Goal: Navigation & Orientation: Find specific page/section

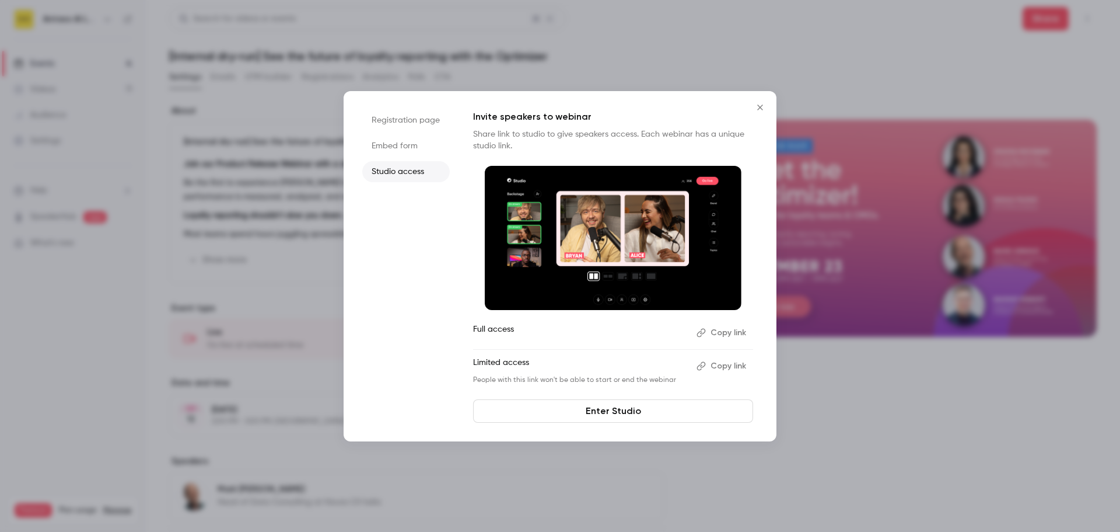
click at [892, 436] on div at bounding box center [560, 266] width 1120 height 532
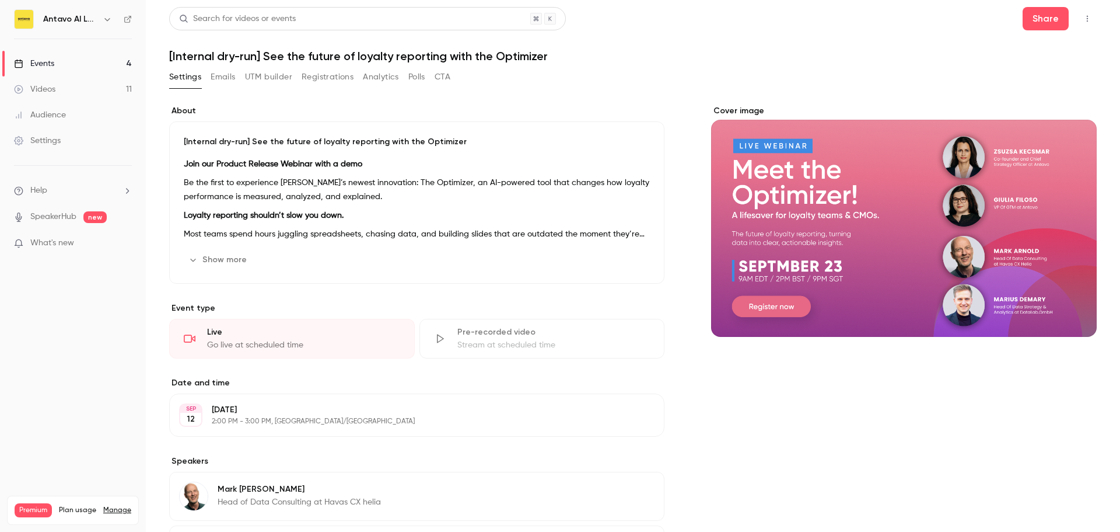
click at [63, 61] on link "Events 4" at bounding box center [73, 64] width 146 height 26
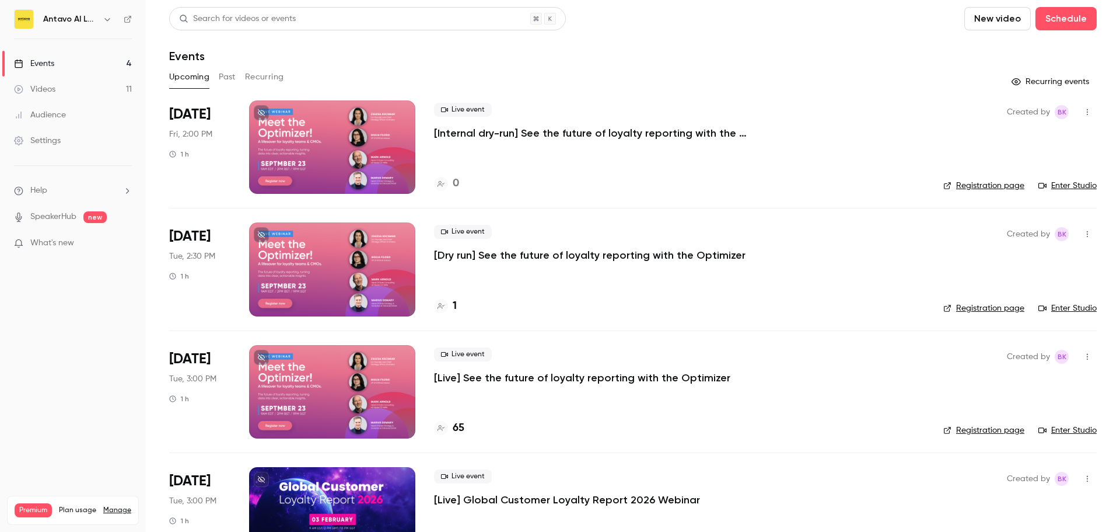
scroll to position [50, 0]
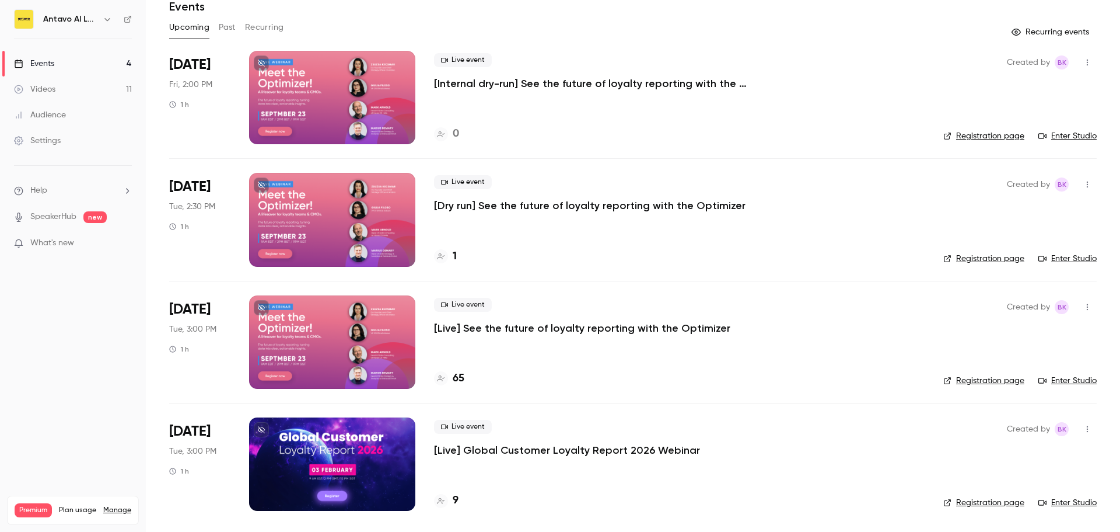
click at [455, 502] on h4 "9" at bounding box center [456, 500] width 6 height 16
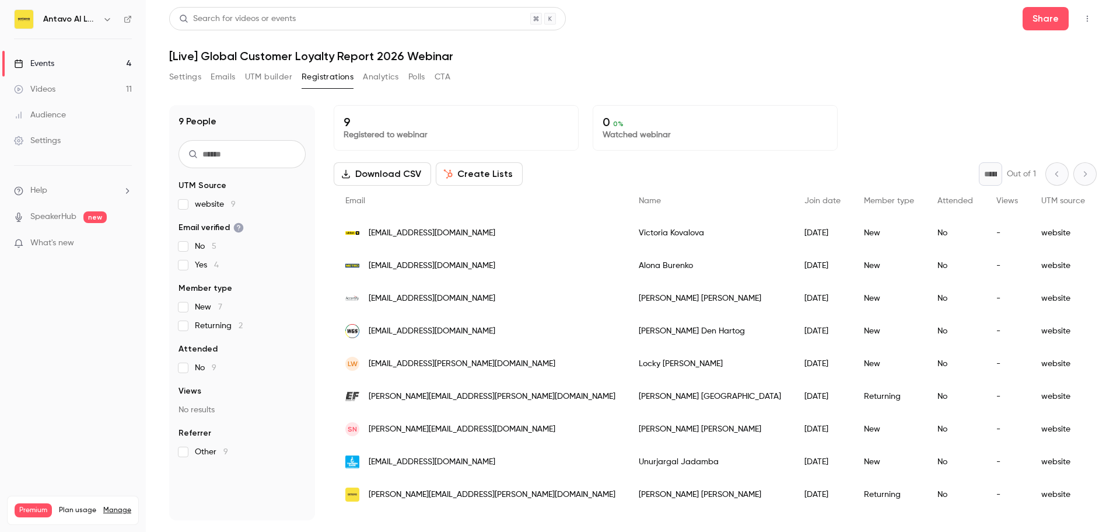
click at [184, 76] on button "Settings" at bounding box center [185, 77] width 32 height 19
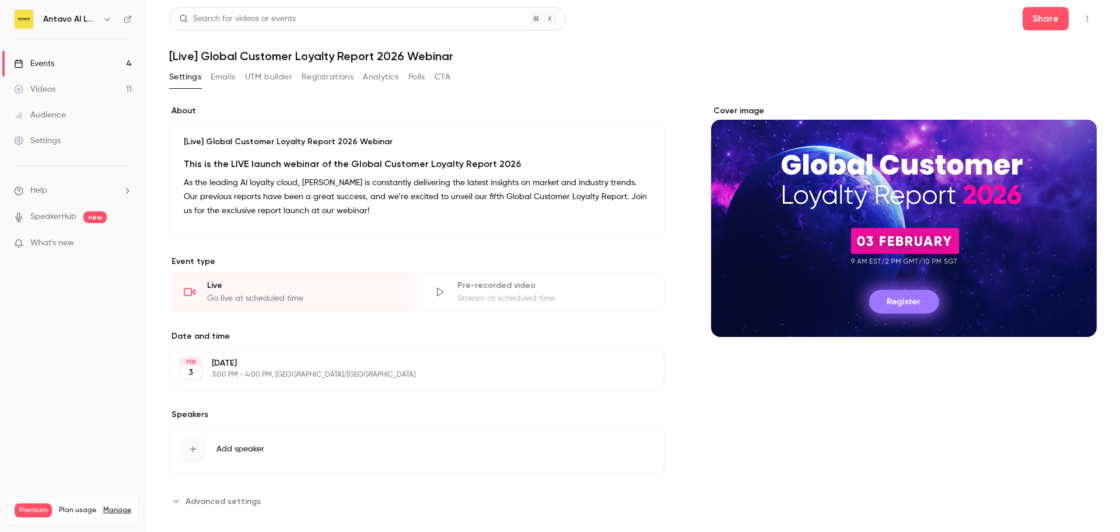
click at [335, 81] on button "Registrations" at bounding box center [328, 77] width 52 height 19
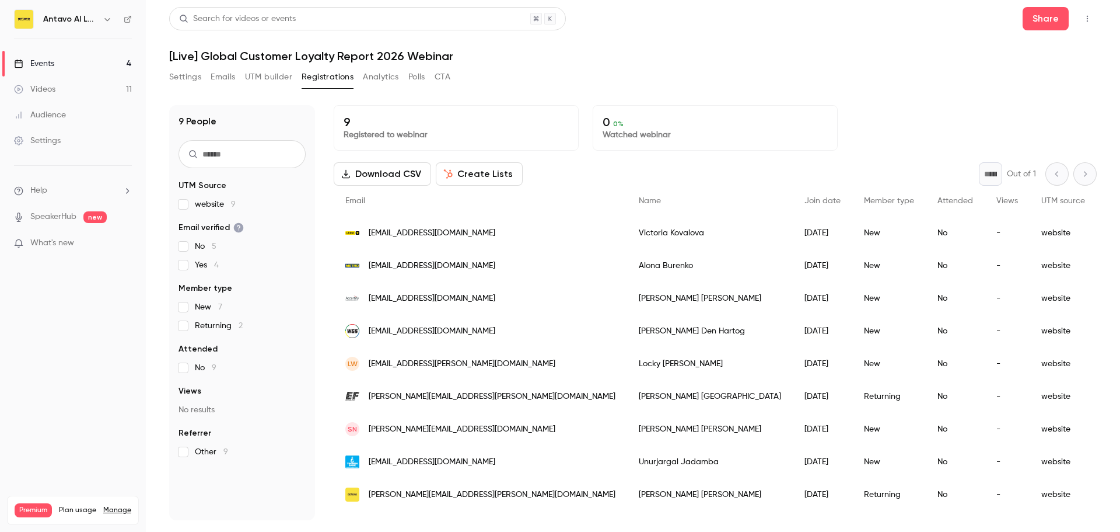
click at [180, 76] on button "Settings" at bounding box center [185, 77] width 32 height 19
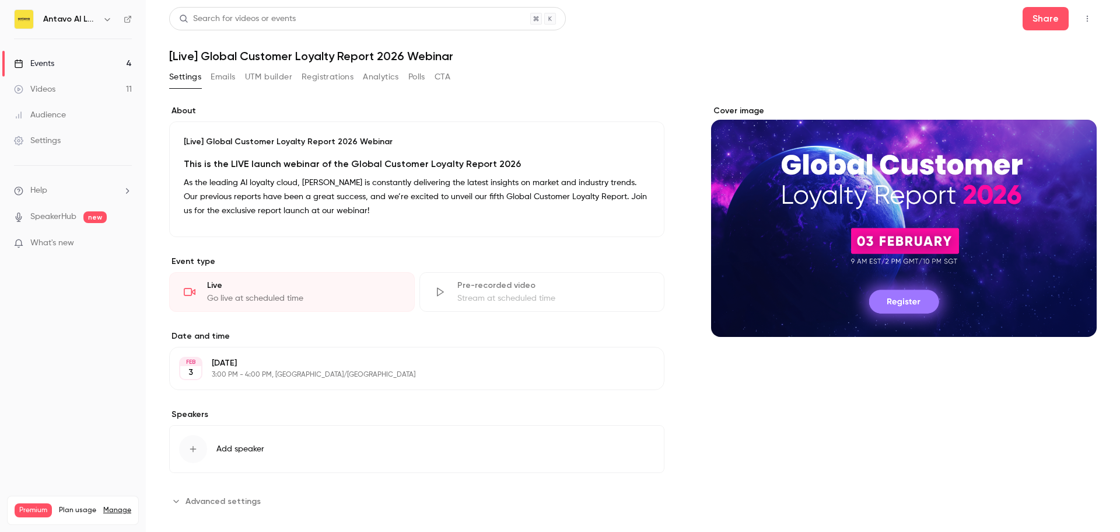
click at [340, 74] on button "Registrations" at bounding box center [328, 77] width 52 height 19
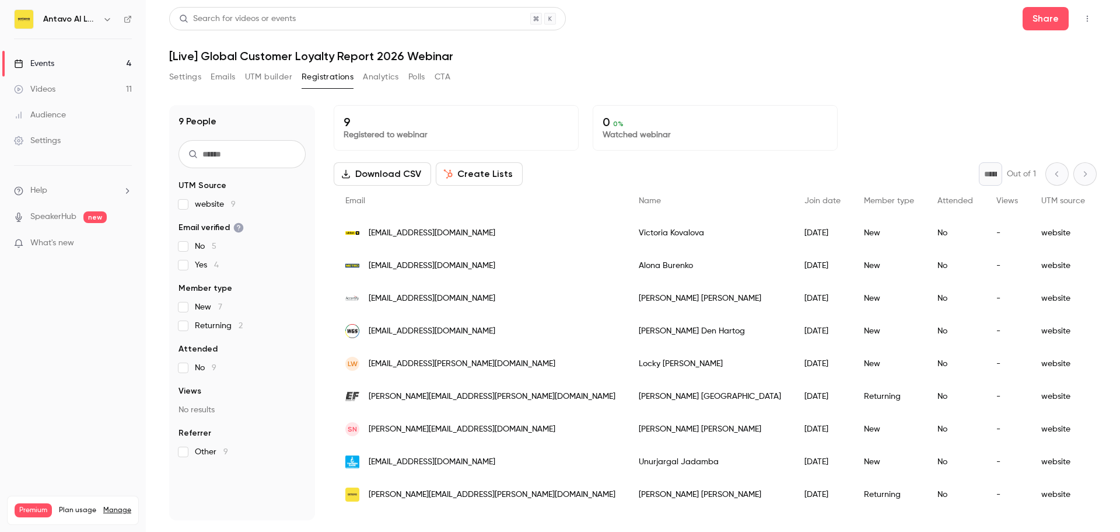
click at [217, 77] on button "Emails" at bounding box center [223, 77] width 25 height 19
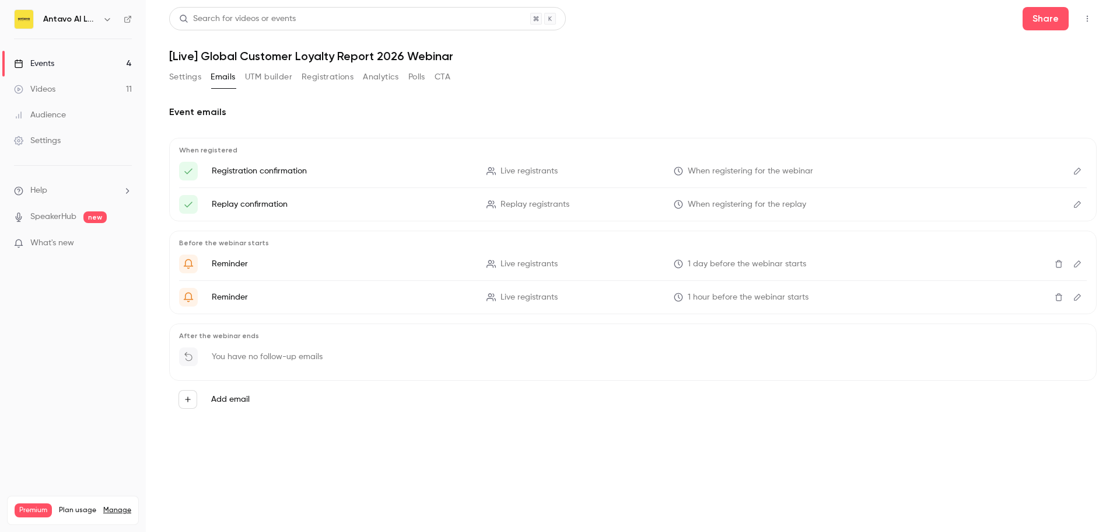
click at [65, 67] on link "Events 4" at bounding box center [73, 64] width 146 height 26
